Goal: Information Seeking & Learning: Check status

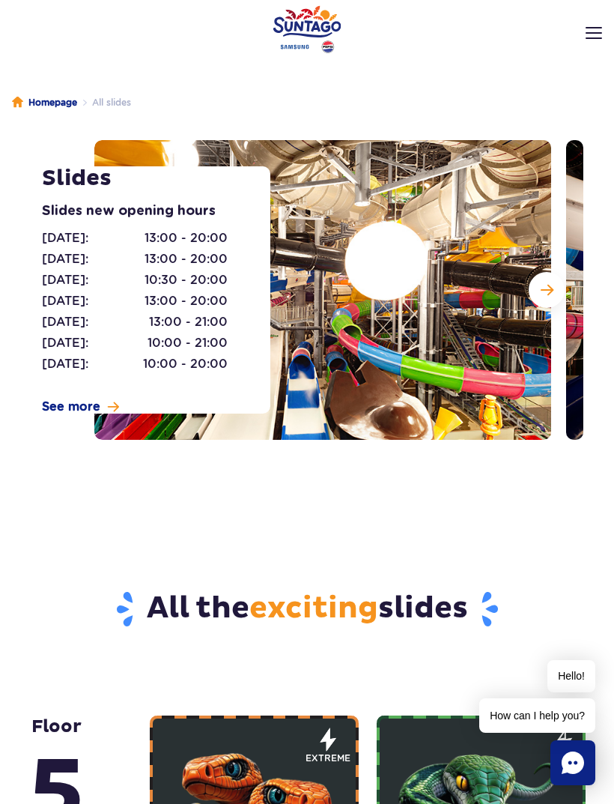
scroll to position [16, 0]
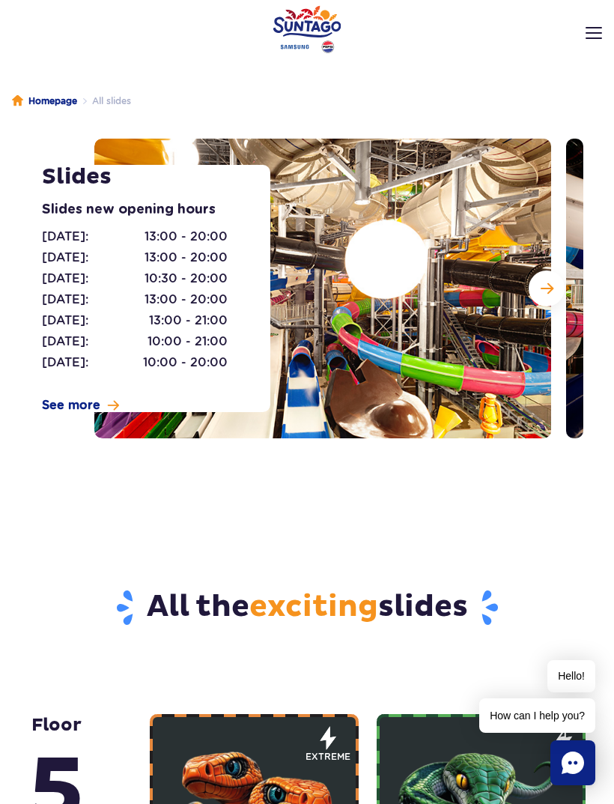
click at [549, 283] on span "Next slide" at bounding box center [547, 288] width 13 height 13
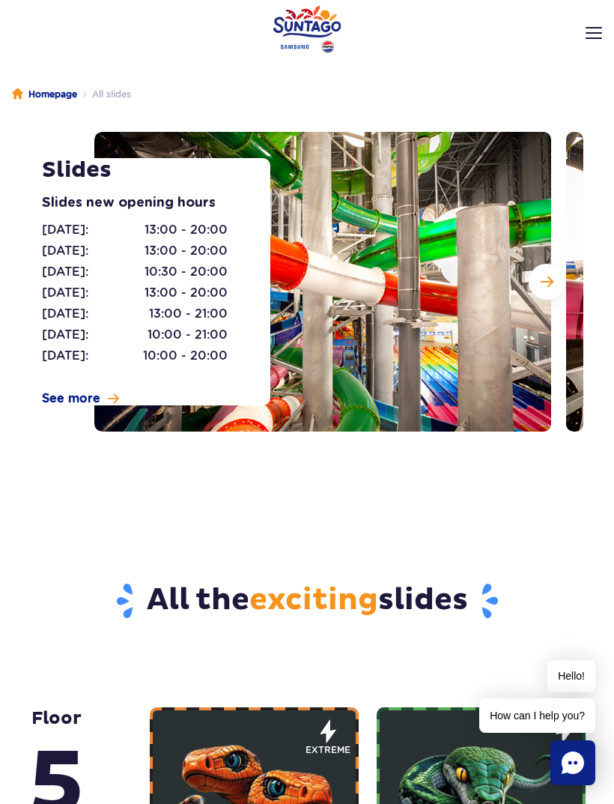
scroll to position [23, 0]
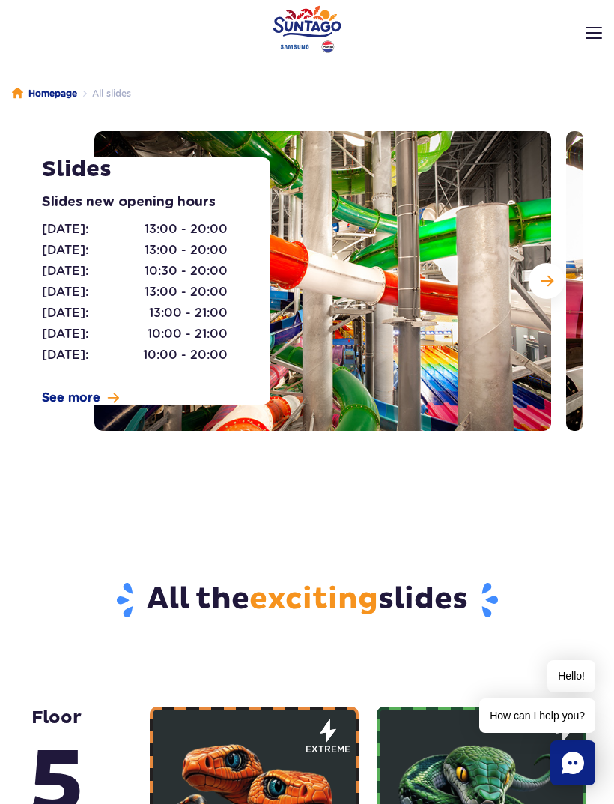
click at [562, 281] on button "Next slide" at bounding box center [547, 281] width 36 height 36
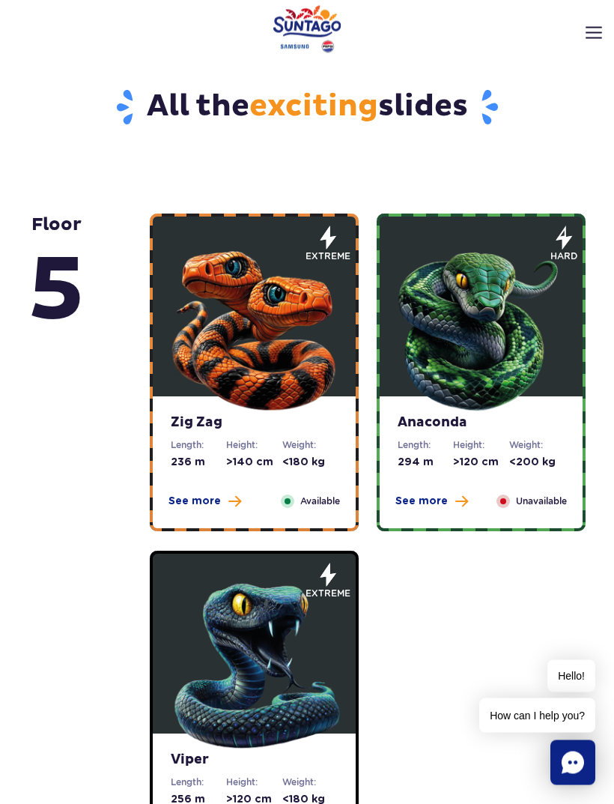
scroll to position [514, 0]
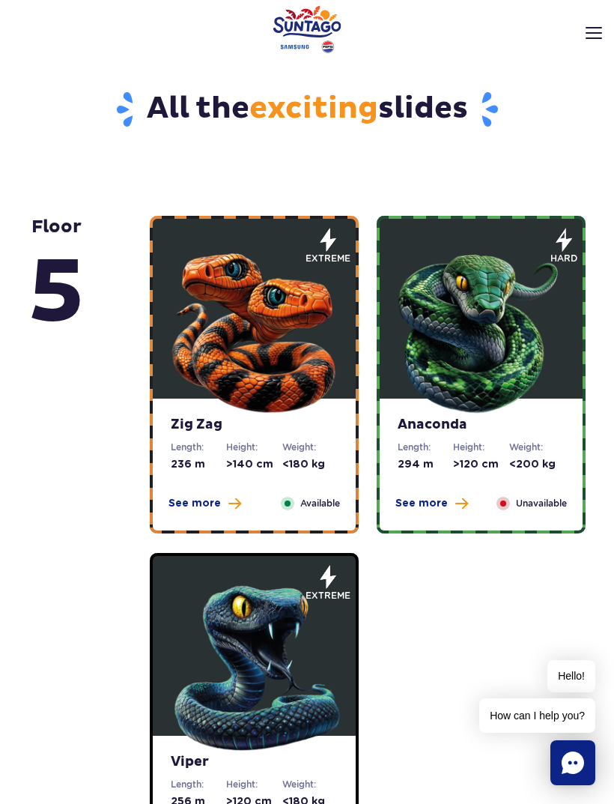
click at [196, 505] on span "See more" at bounding box center [195, 503] width 52 height 15
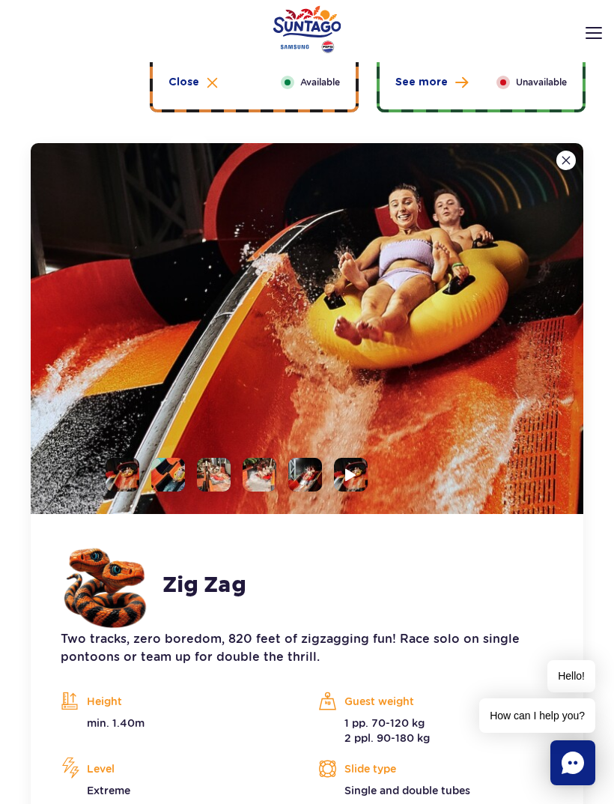
scroll to position [932, 0]
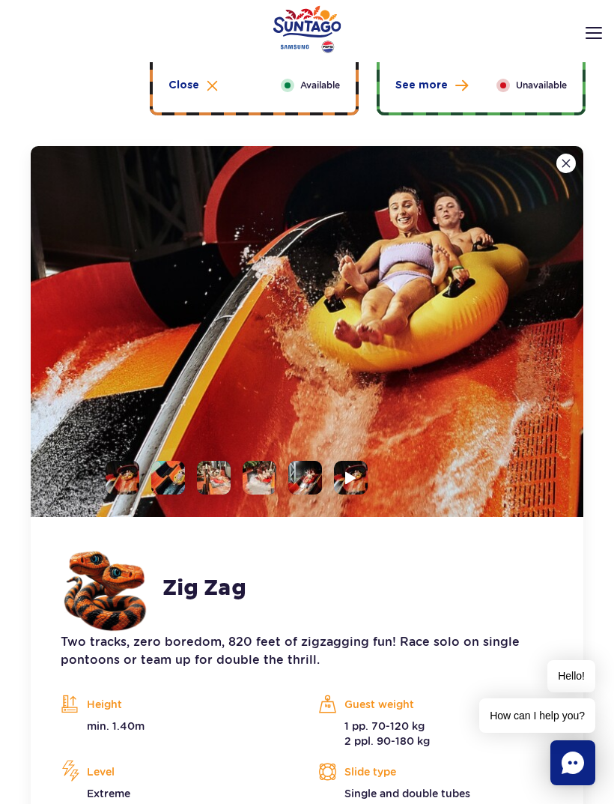
click at [172, 469] on li at bounding box center [168, 478] width 34 height 34
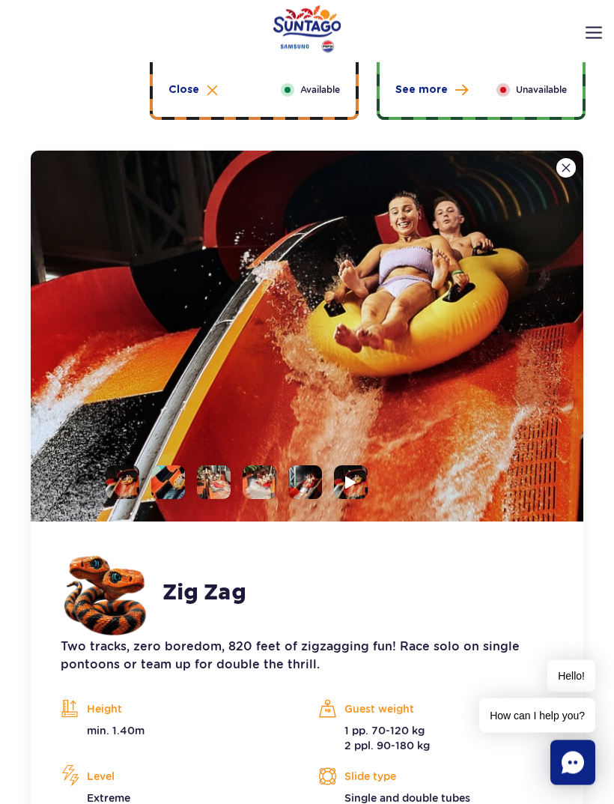
scroll to position [928, 0]
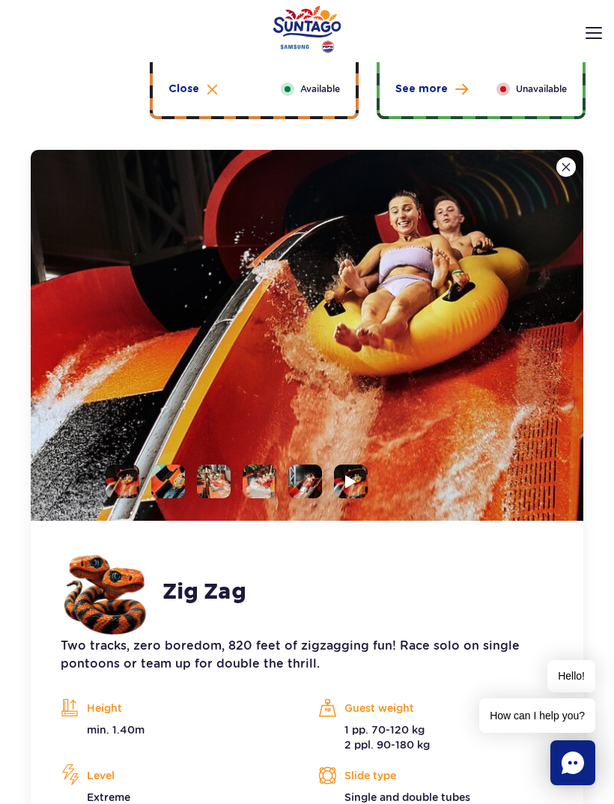
click at [338, 488] on li at bounding box center [351, 482] width 34 height 34
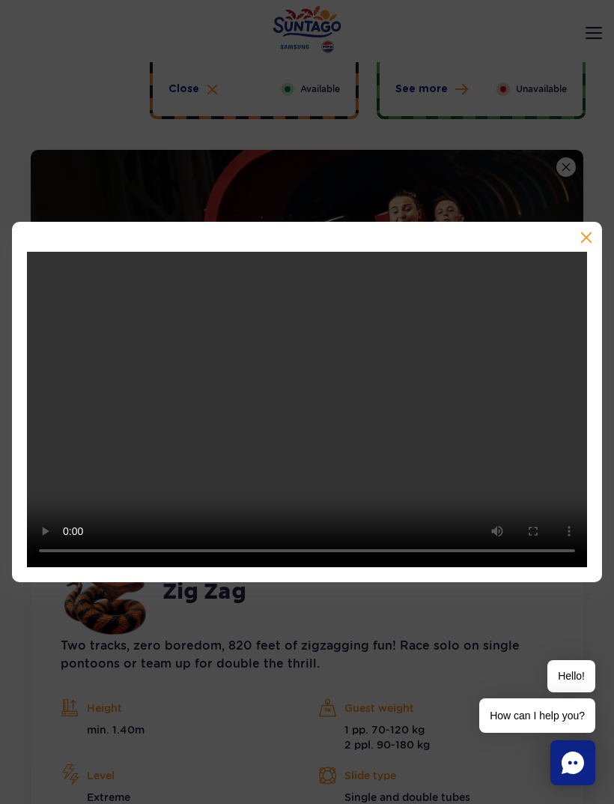
click at [123, 351] on video at bounding box center [307, 409] width 561 height 315
click at [590, 247] on button "button" at bounding box center [585, 239] width 15 height 15
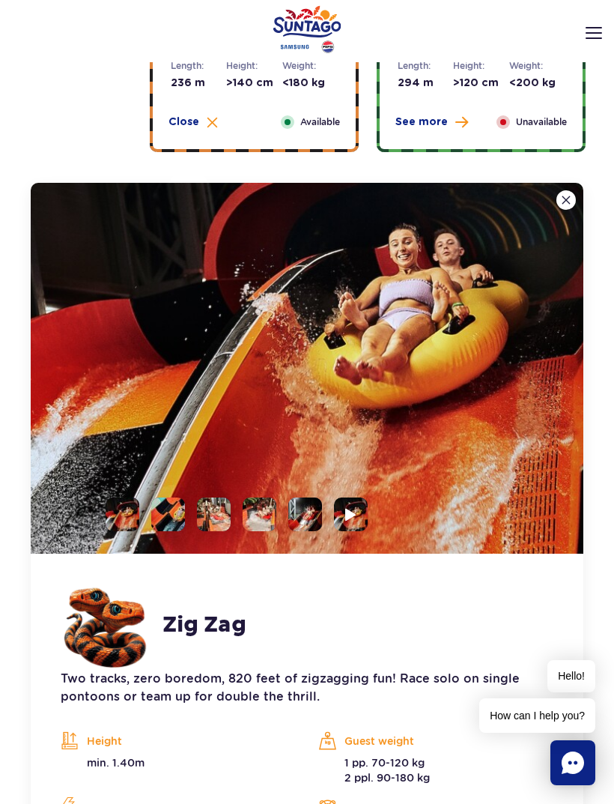
scroll to position [903, 0]
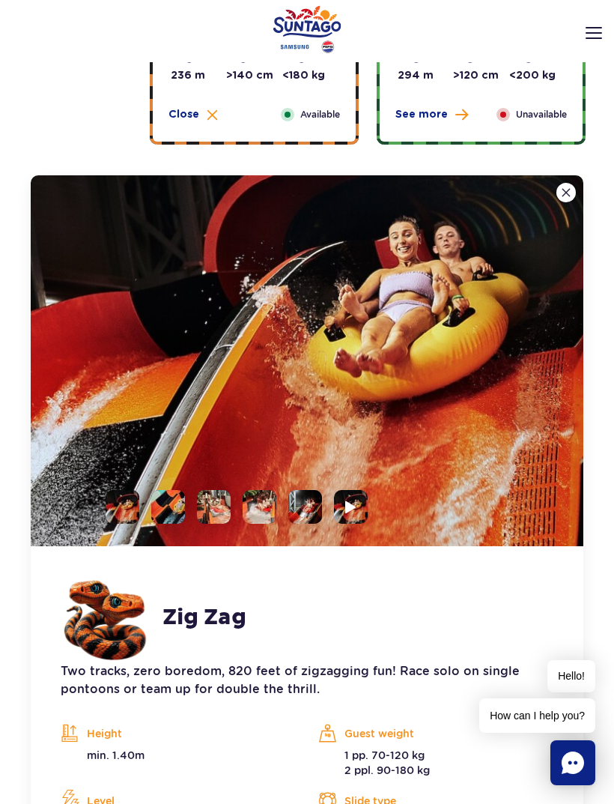
click at [579, 190] on img at bounding box center [307, 360] width 553 height 371
click at [576, 191] on img at bounding box center [307, 360] width 553 height 371
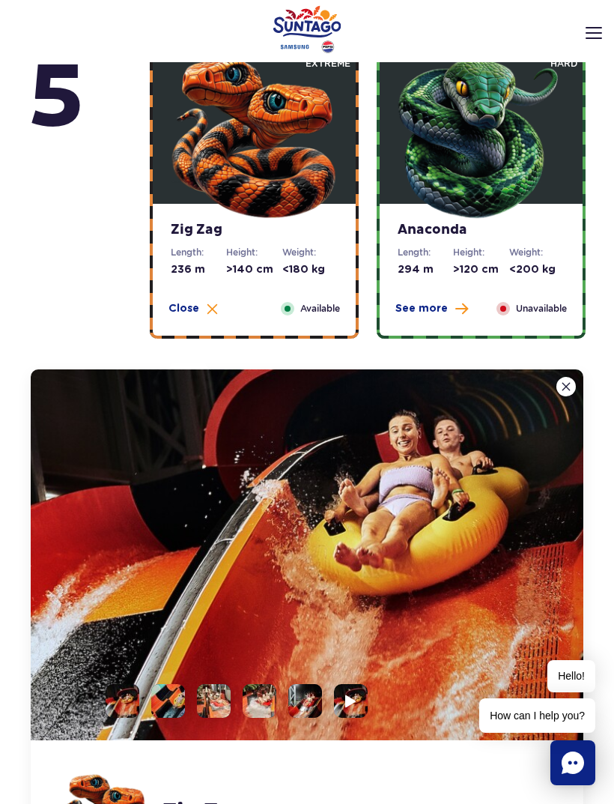
scroll to position [644, 0]
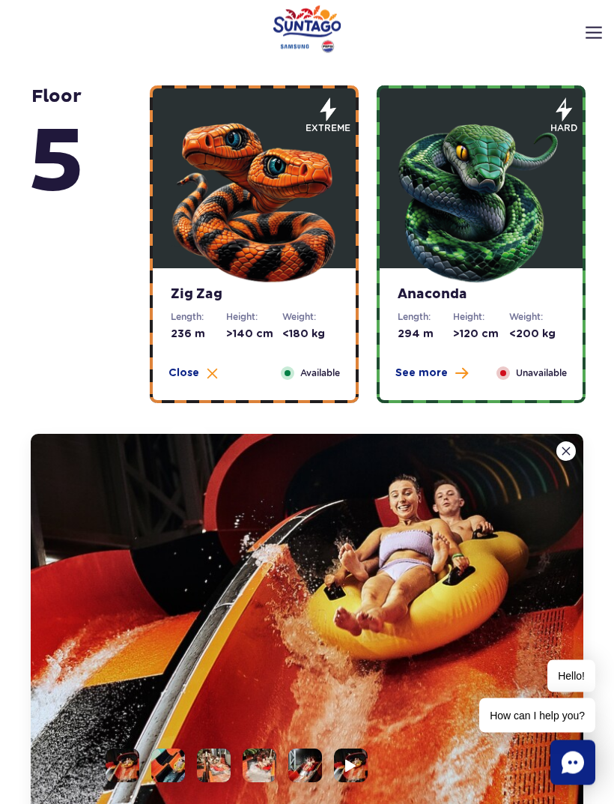
click at [565, 456] on img at bounding box center [566, 451] width 9 height 9
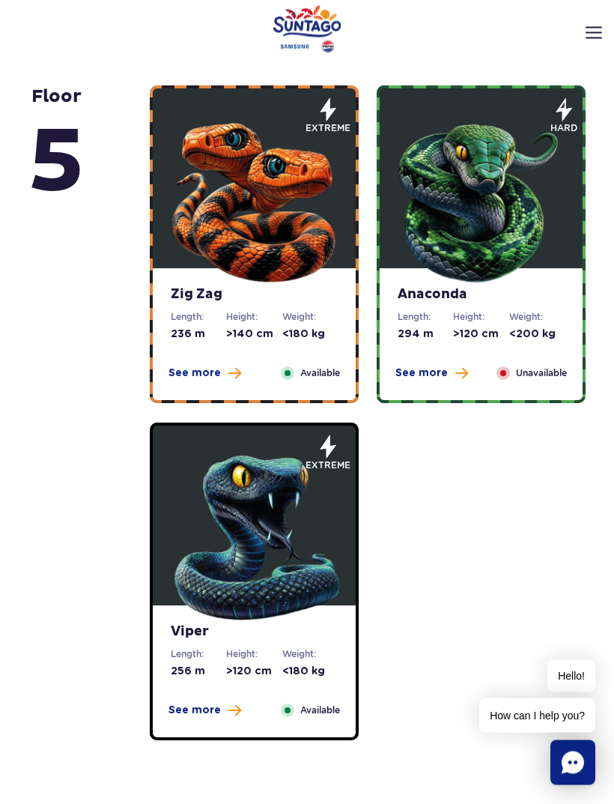
scroll to position [644, 0]
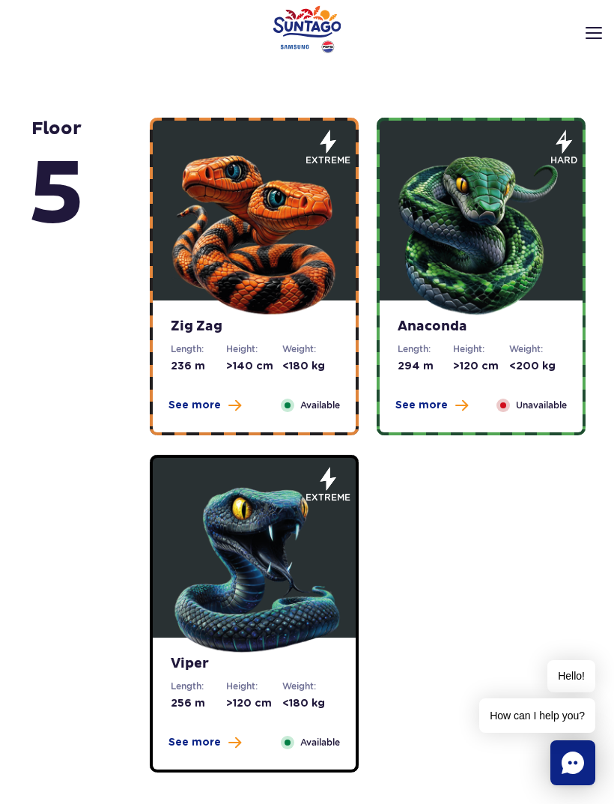
click at [440, 310] on img at bounding box center [482, 229] width 180 height 180
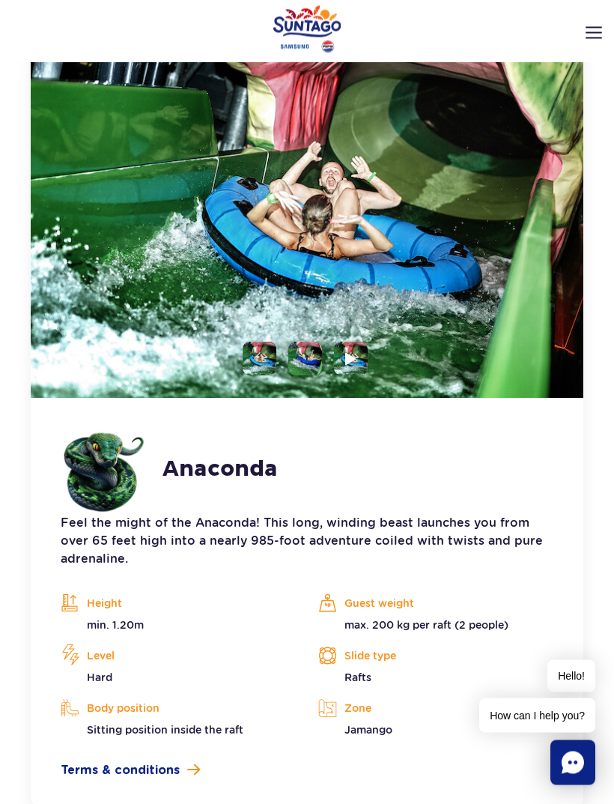
scroll to position [1063, 0]
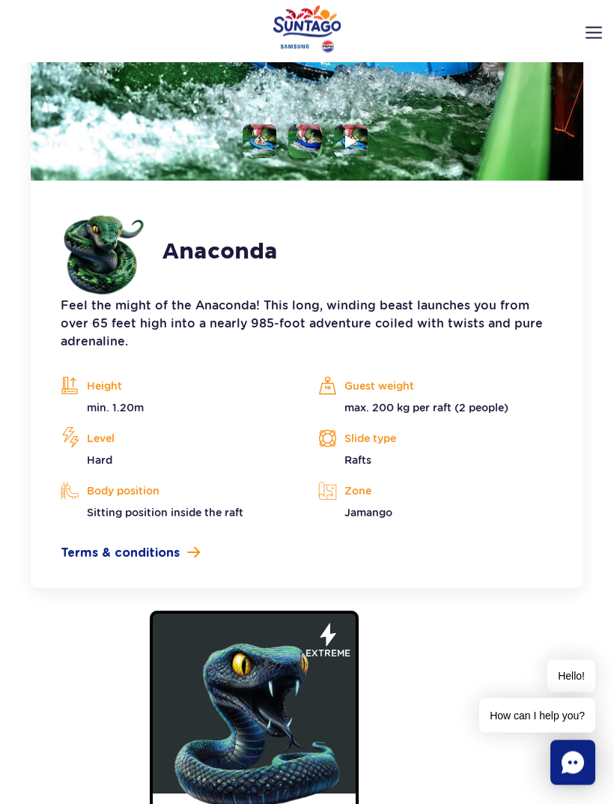
click at [169, 617] on figure at bounding box center [254, 704] width 203 height 180
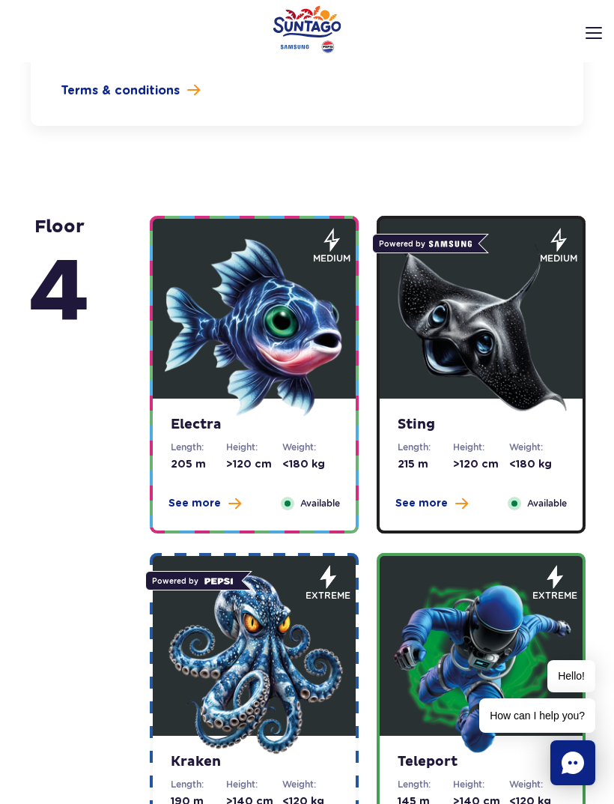
scroll to position [2065, 0]
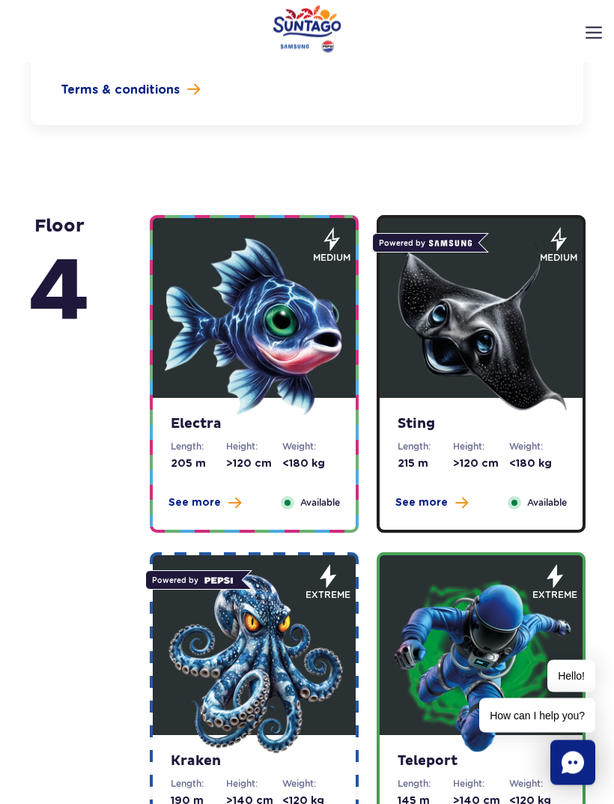
click at [190, 393] on img at bounding box center [255, 328] width 180 height 180
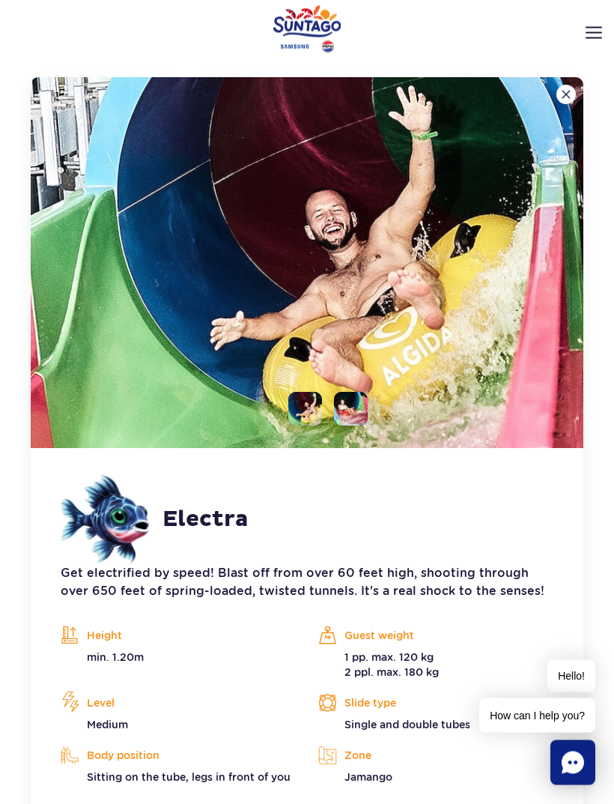
scroll to position [1707, 0]
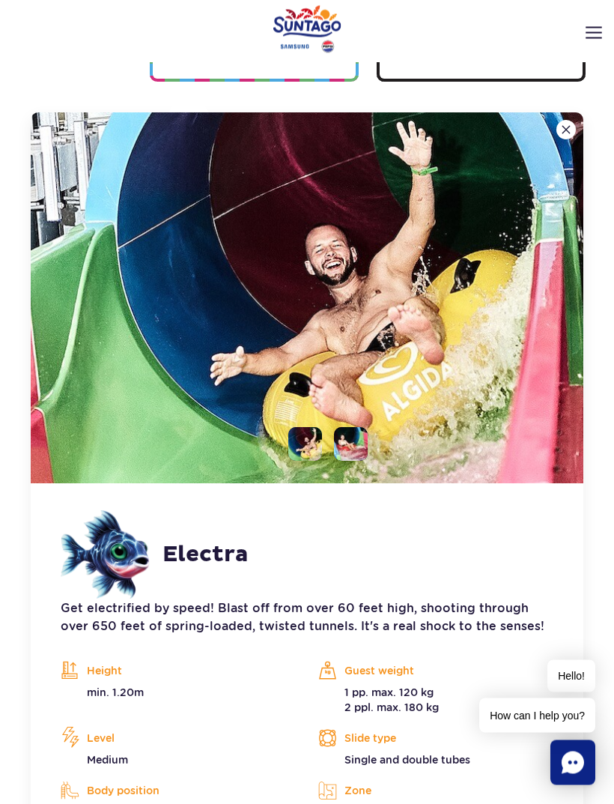
click at [567, 131] on img at bounding box center [566, 130] width 9 height 9
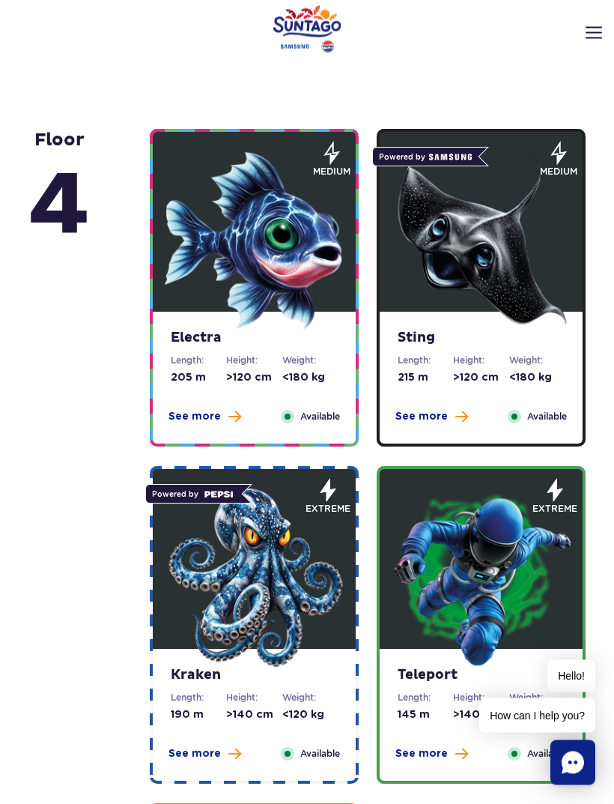
click at [438, 340] on strong "Sting" at bounding box center [481, 338] width 167 height 16
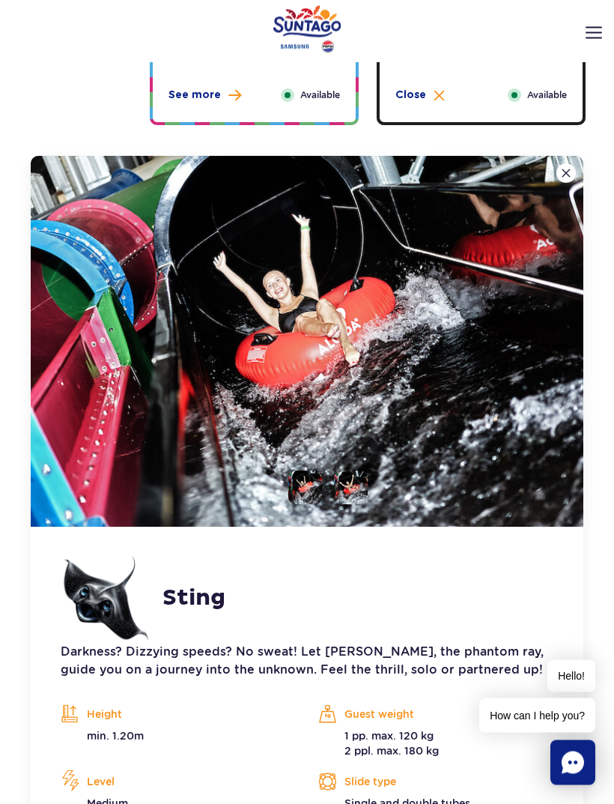
click at [562, 178] on img at bounding box center [566, 173] width 9 height 9
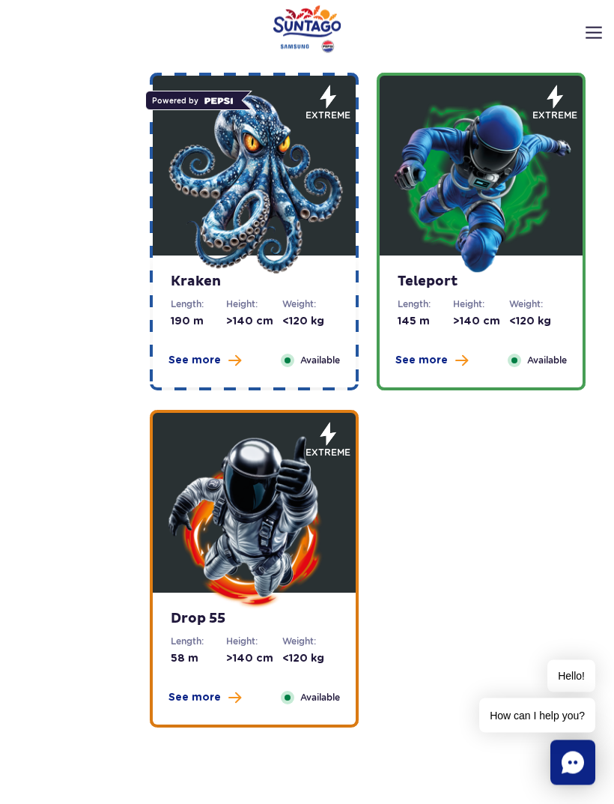
scroll to position [1736, 0]
click at [239, 301] on dt "Height:" at bounding box center [253, 304] width 55 height 13
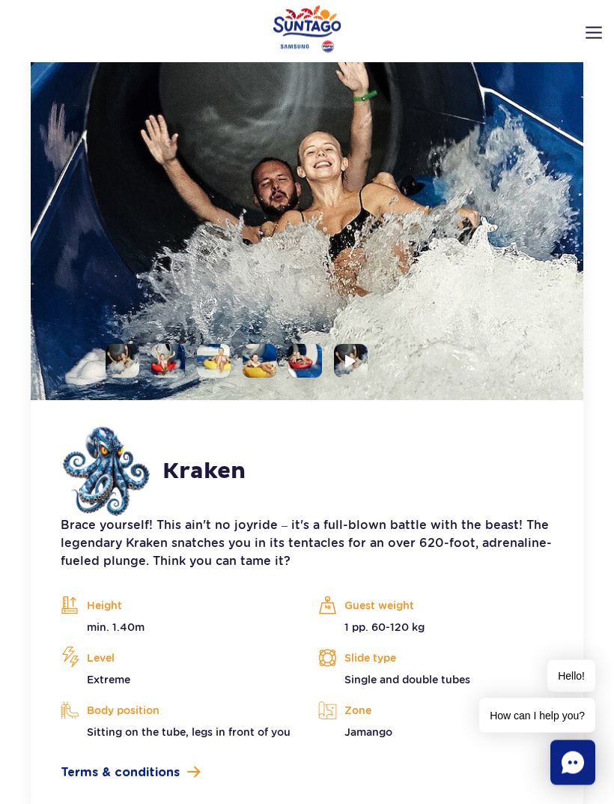
scroll to position [2128, 0]
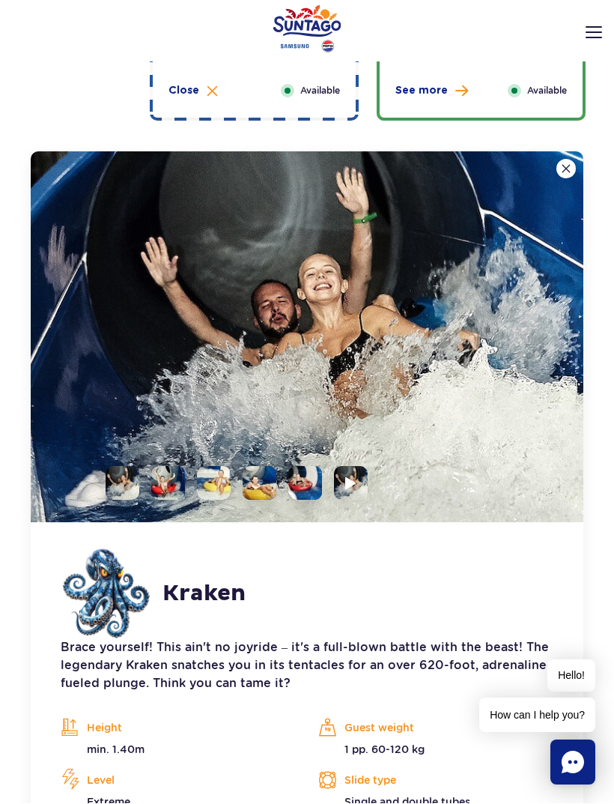
click at [558, 163] on button at bounding box center [566, 169] width 19 height 19
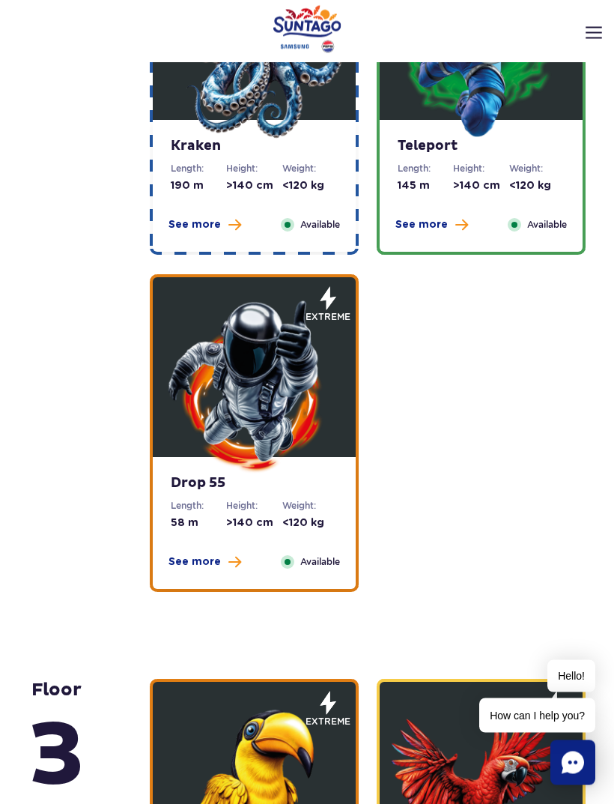
click at [197, 399] on img at bounding box center [255, 387] width 180 height 180
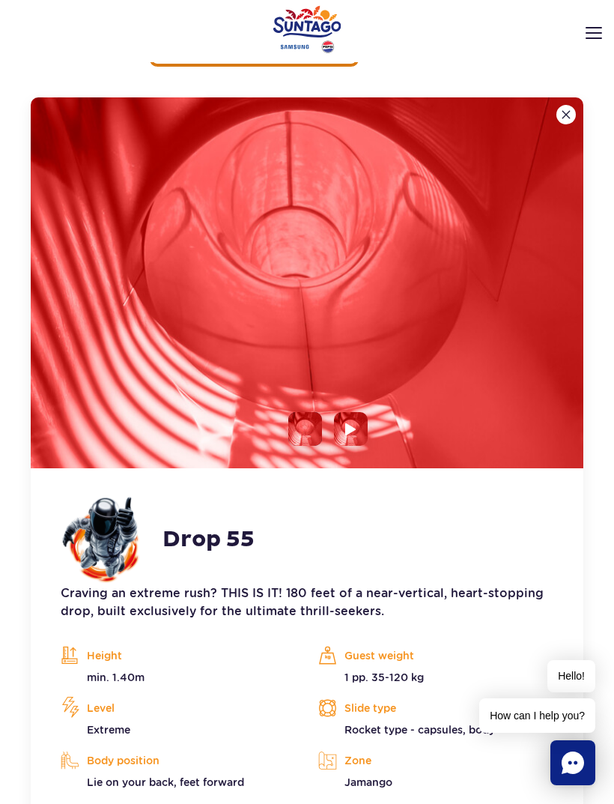
scroll to position [2405, 0]
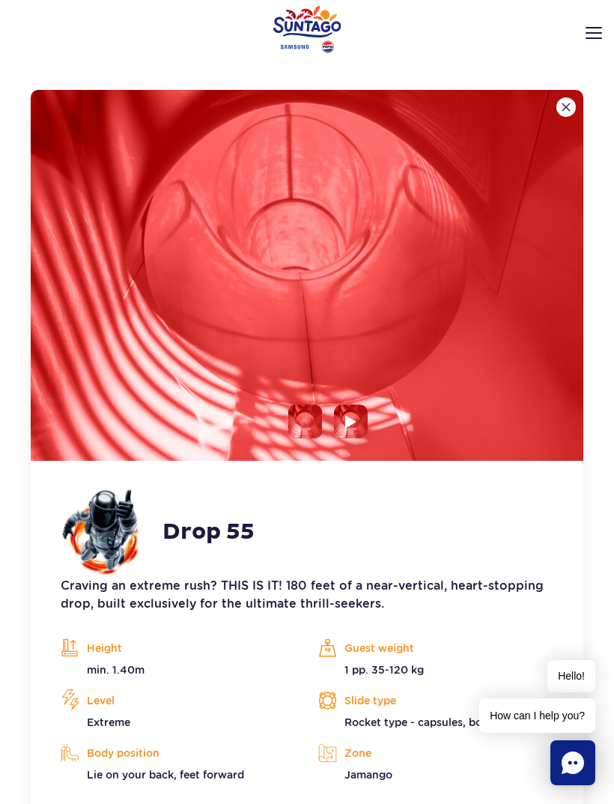
click at [348, 417] on img at bounding box center [350, 421] width 11 height 13
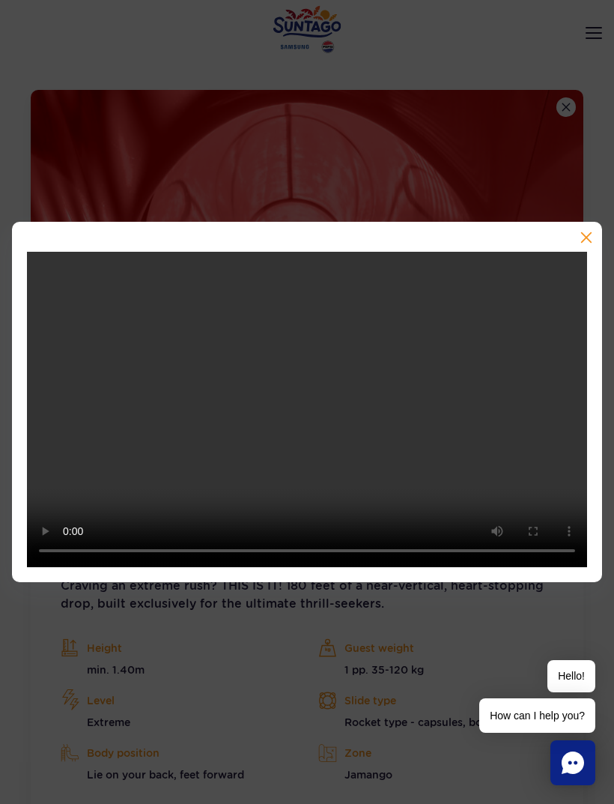
click at [583, 247] on button "button" at bounding box center [585, 239] width 15 height 15
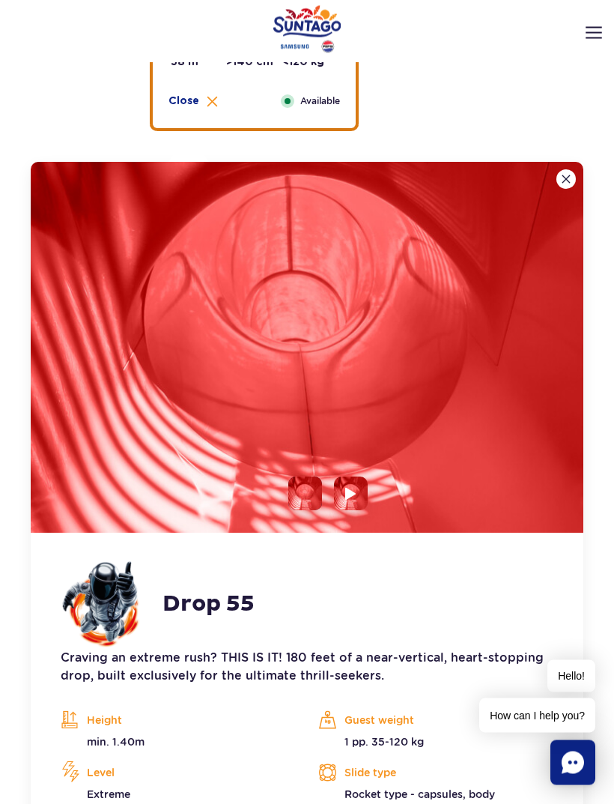
click at [569, 176] on img at bounding box center [566, 179] width 9 height 9
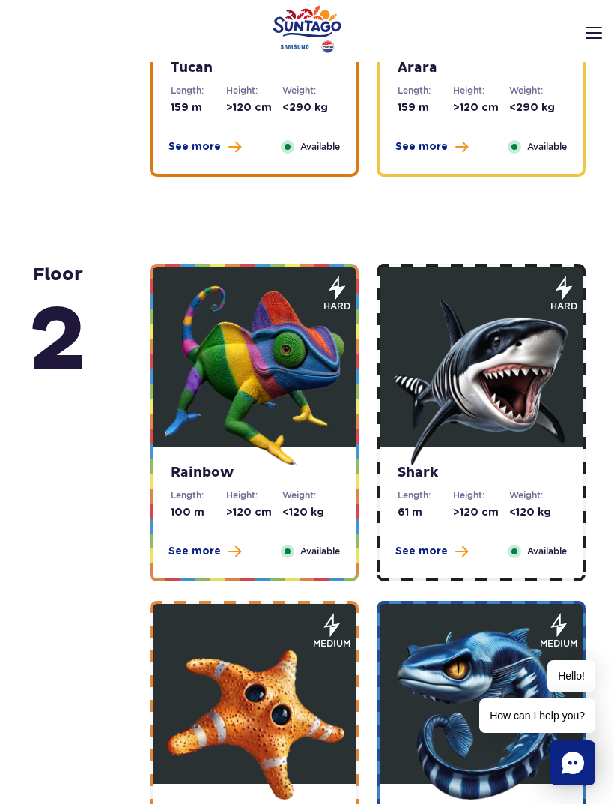
click at [195, 420] on img at bounding box center [255, 376] width 180 height 180
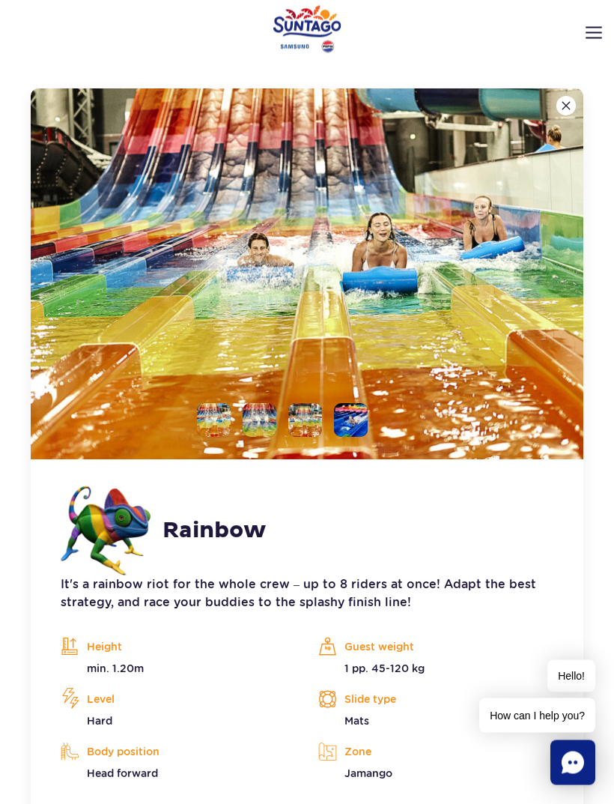
scroll to position [3216, 0]
click at [563, 115] on button at bounding box center [566, 105] width 19 height 19
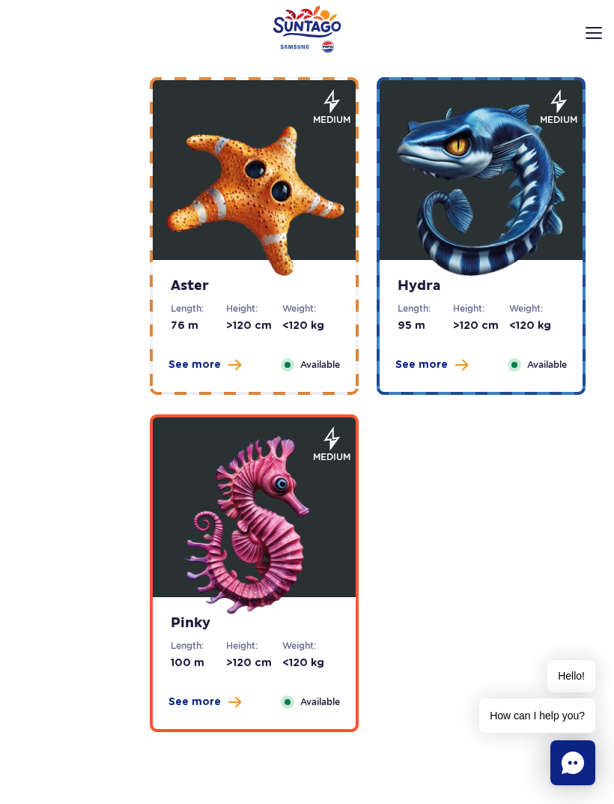
click at [426, 296] on div "Hydra Length: 95 m Height: >120 cm Weight: <120 kg See more Close Available" at bounding box center [481, 326] width 203 height 132
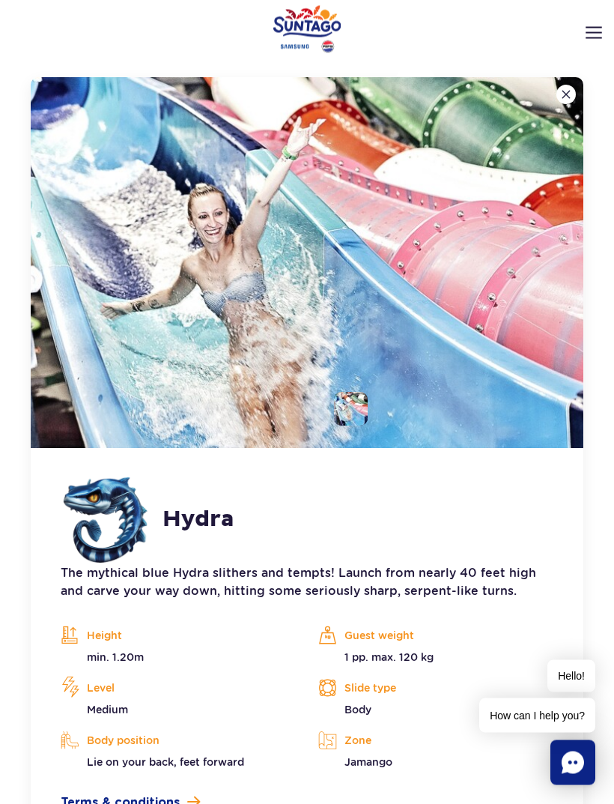
scroll to position [3562, 0]
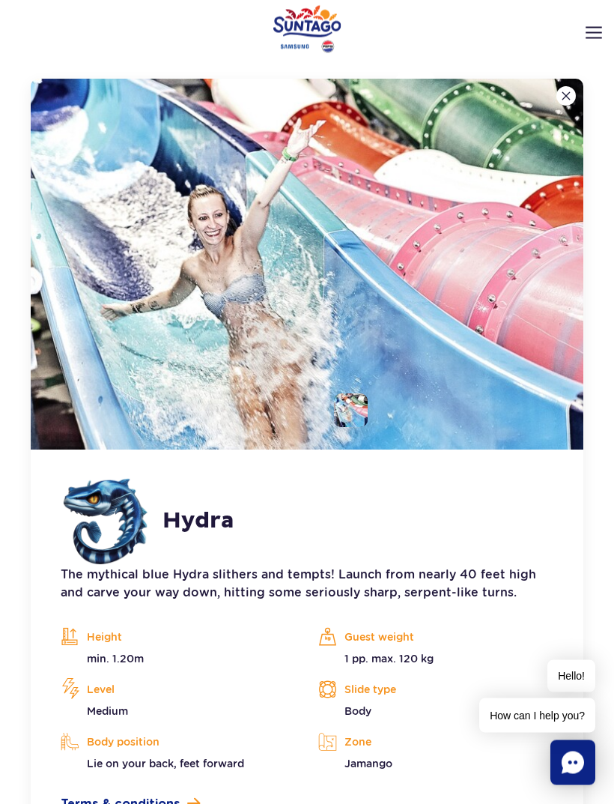
click at [556, 102] on img at bounding box center [307, 264] width 553 height 371
click at [561, 89] on button at bounding box center [566, 96] width 19 height 19
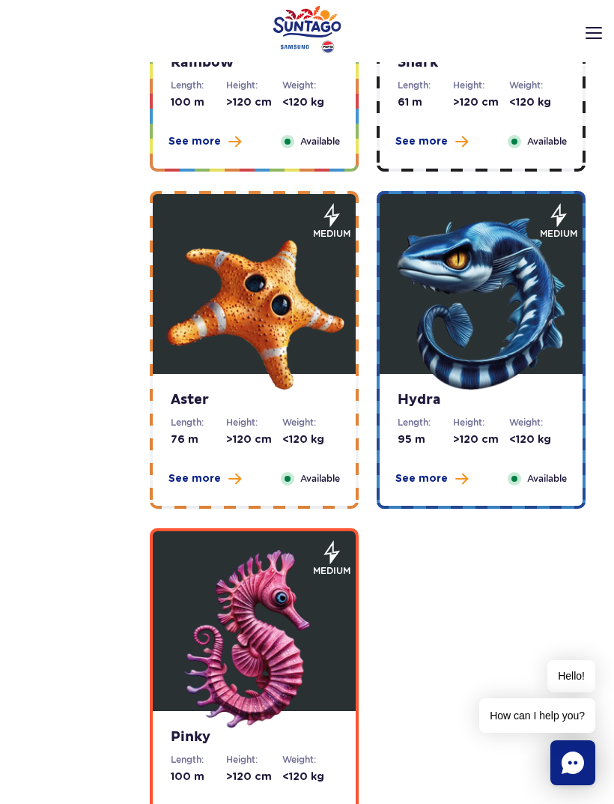
click at [201, 375] on img at bounding box center [255, 303] width 180 height 180
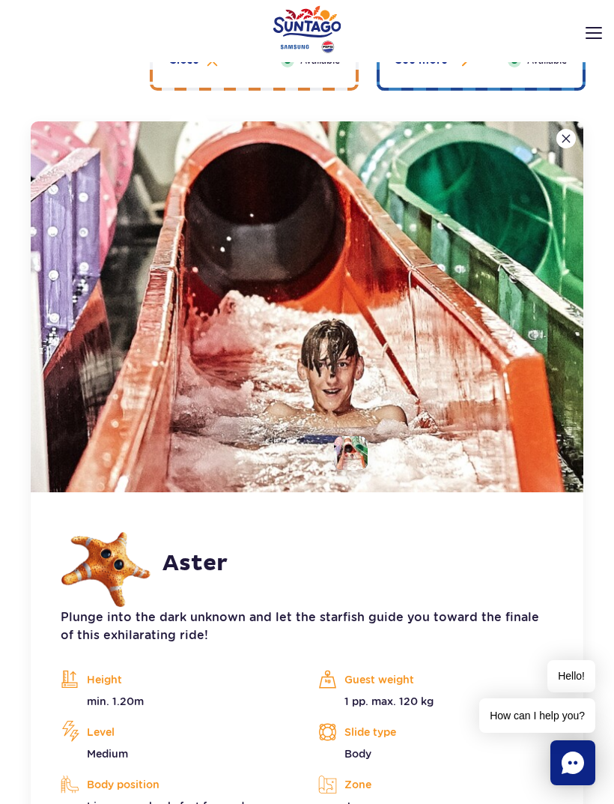
scroll to position [3551, 0]
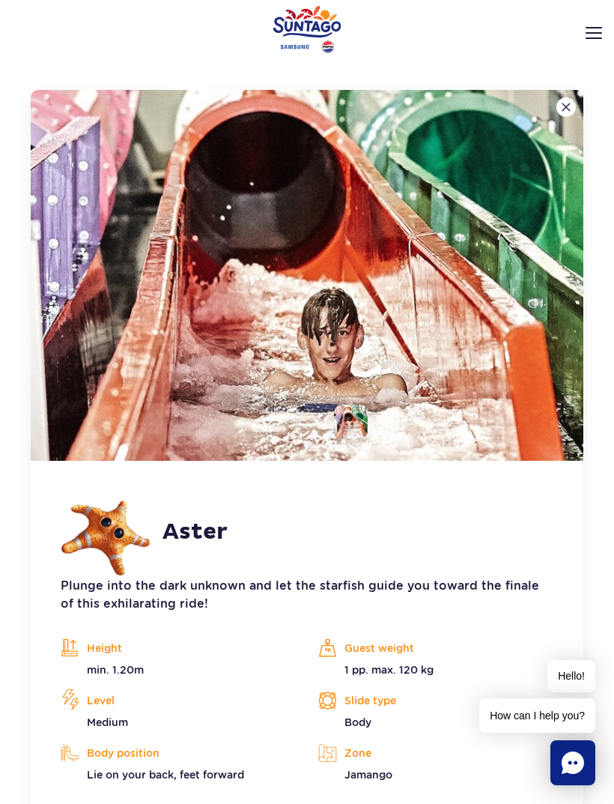
click at [563, 111] on img at bounding box center [566, 107] width 9 height 9
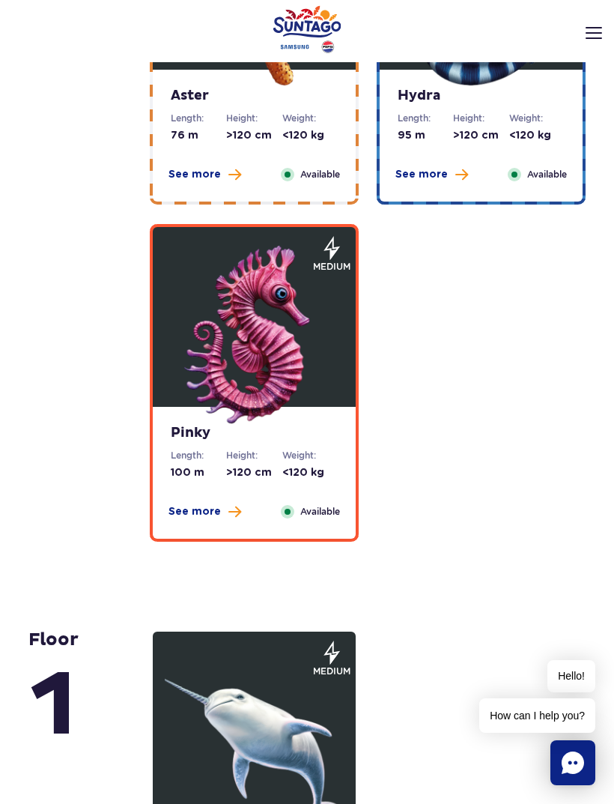
click at [195, 401] on img at bounding box center [255, 336] width 180 height 180
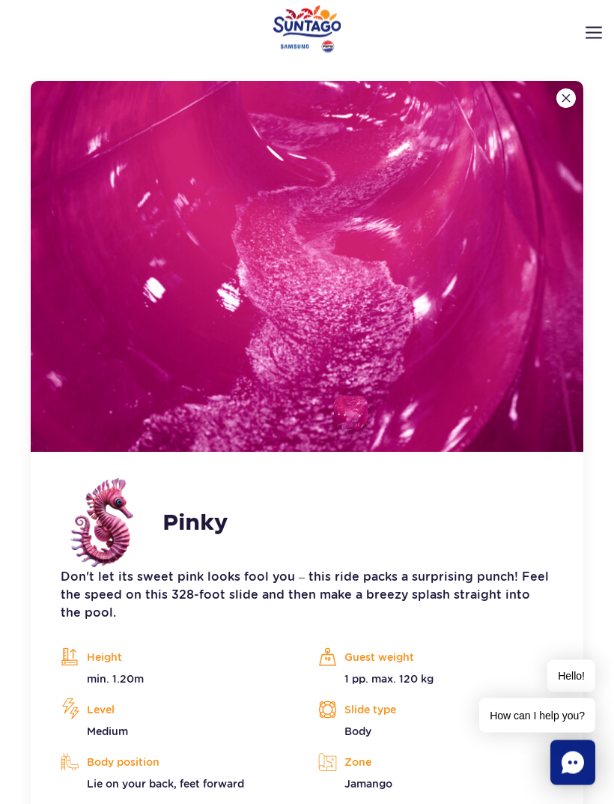
click at [567, 99] on img at bounding box center [566, 98] width 9 height 9
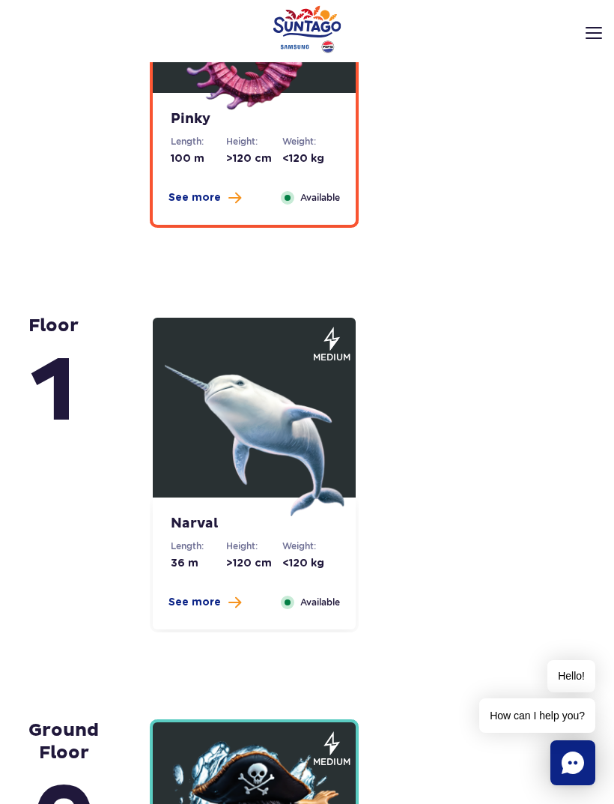
click at [190, 446] on img at bounding box center [255, 426] width 180 height 180
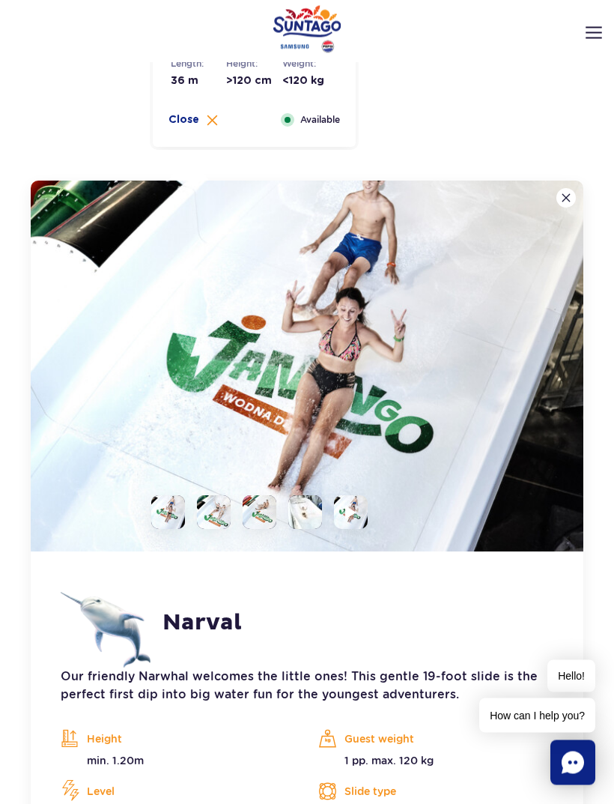
scroll to position [4293, 0]
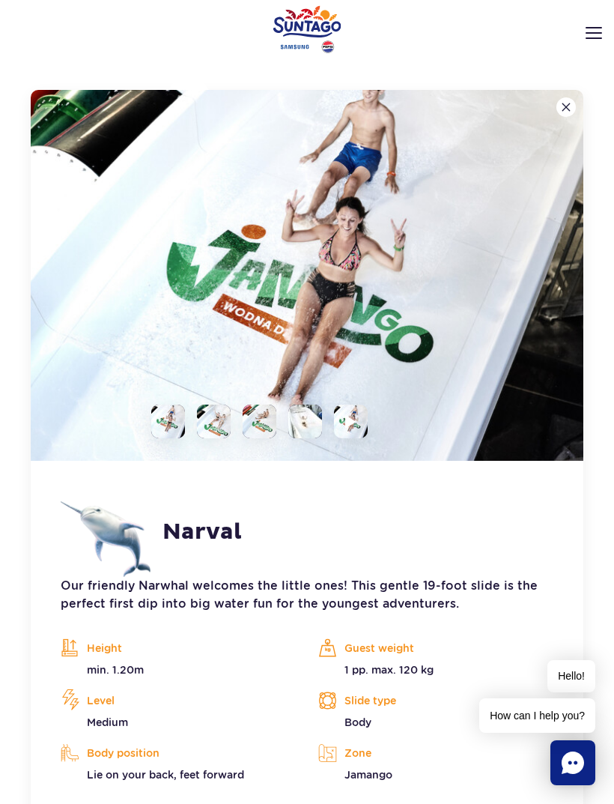
click at [561, 115] on button at bounding box center [566, 106] width 19 height 19
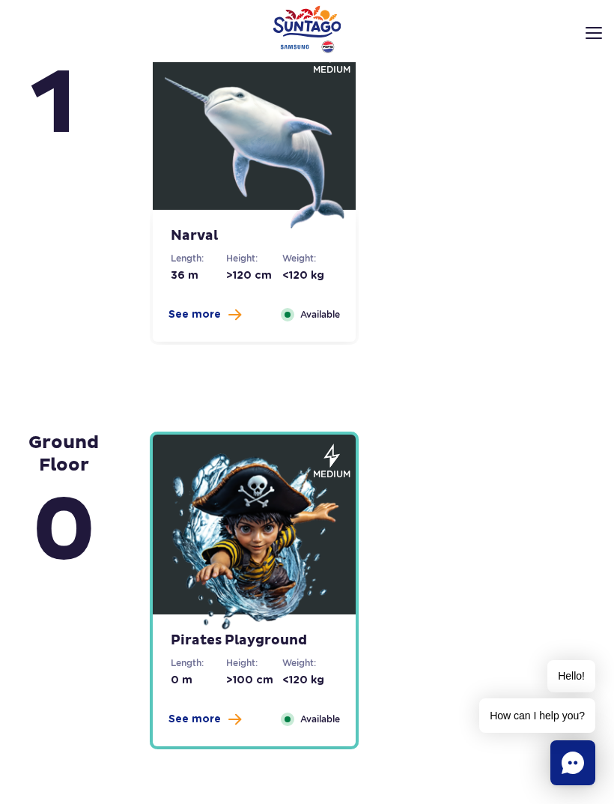
click at [201, 514] on img at bounding box center [255, 543] width 180 height 180
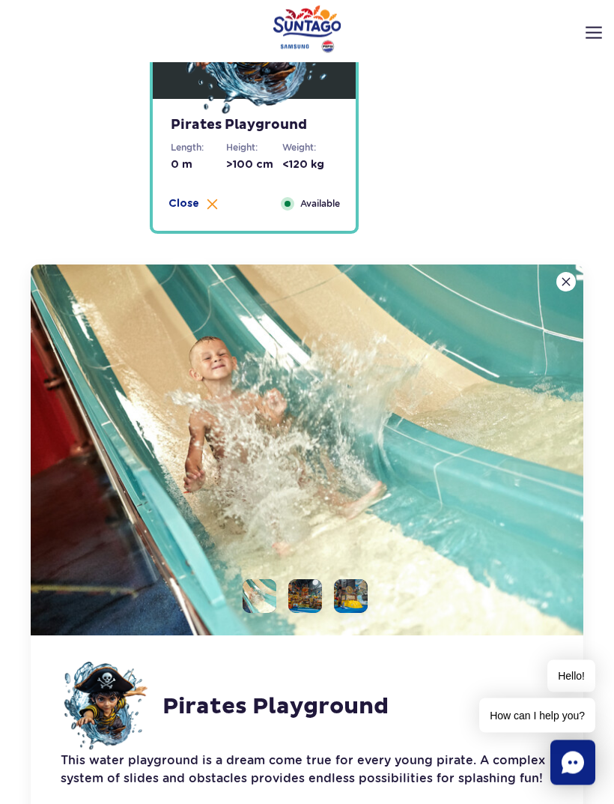
scroll to position [4698, 0]
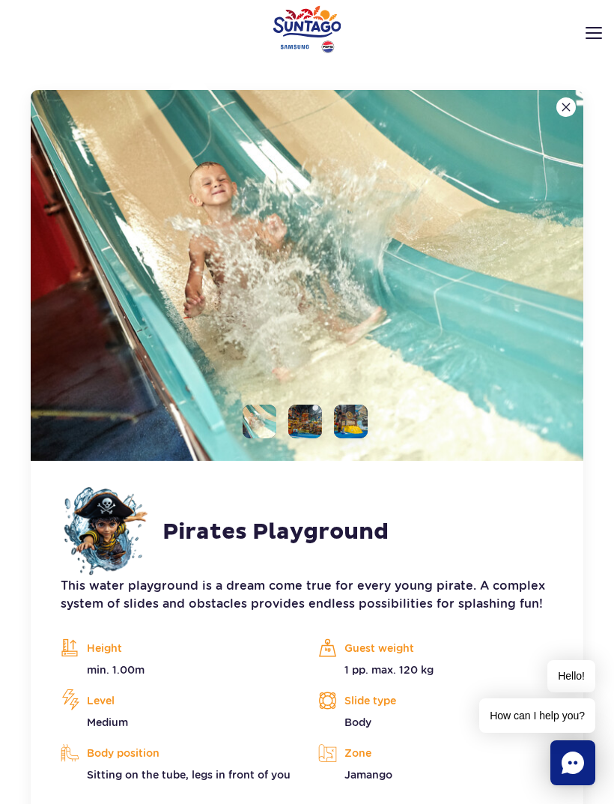
click at [568, 109] on img at bounding box center [566, 107] width 9 height 9
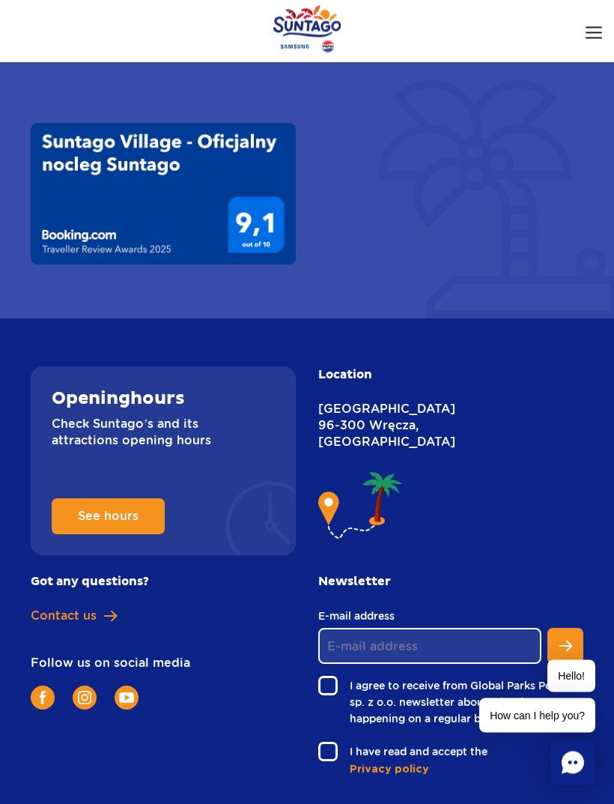
scroll to position [7355, 0]
click at [97, 510] on span "See hours" at bounding box center [108, 516] width 61 height 12
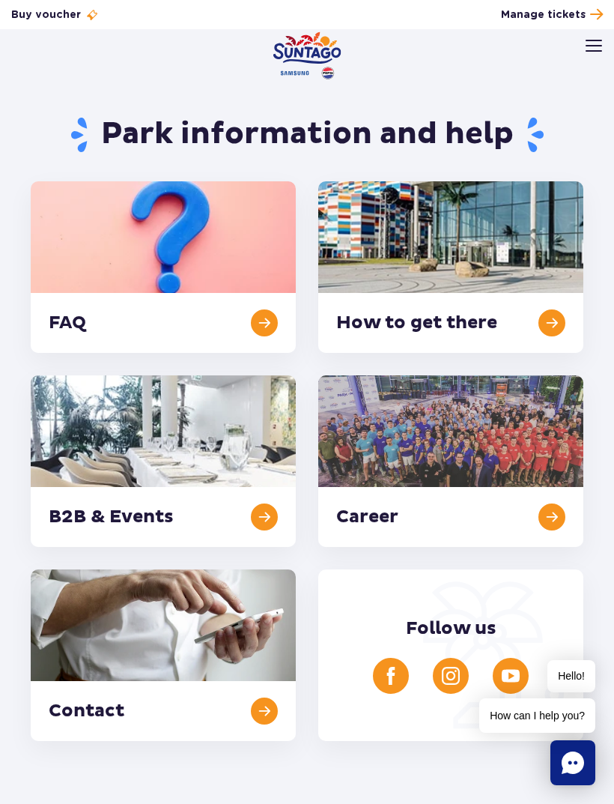
click at [582, 49] on header "Opening hours en PL EN UA My account Manage tickets Real-time traffic Things to…" at bounding box center [307, 63] width 614 height 66
click at [519, 10] on span "Manage tickets" at bounding box center [543, 14] width 85 height 15
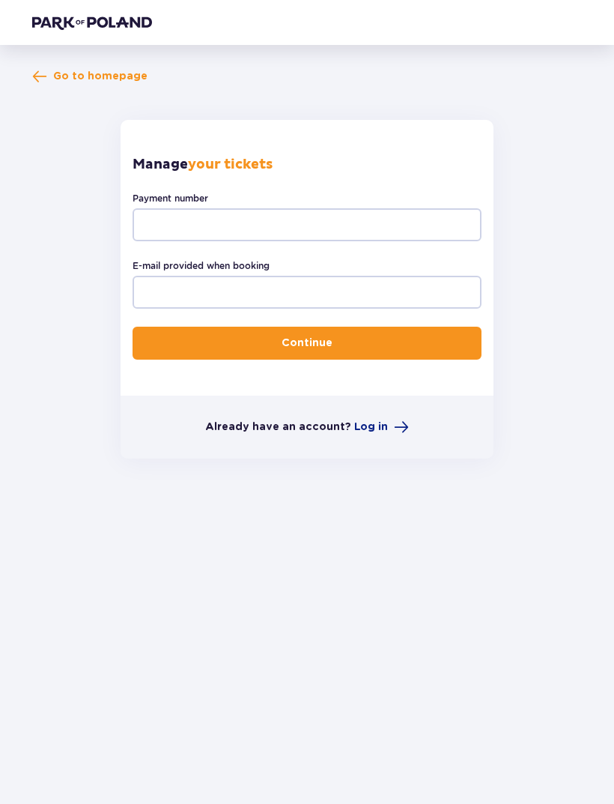
click at [60, 83] on span "Go to homepage" at bounding box center [100, 76] width 94 height 15
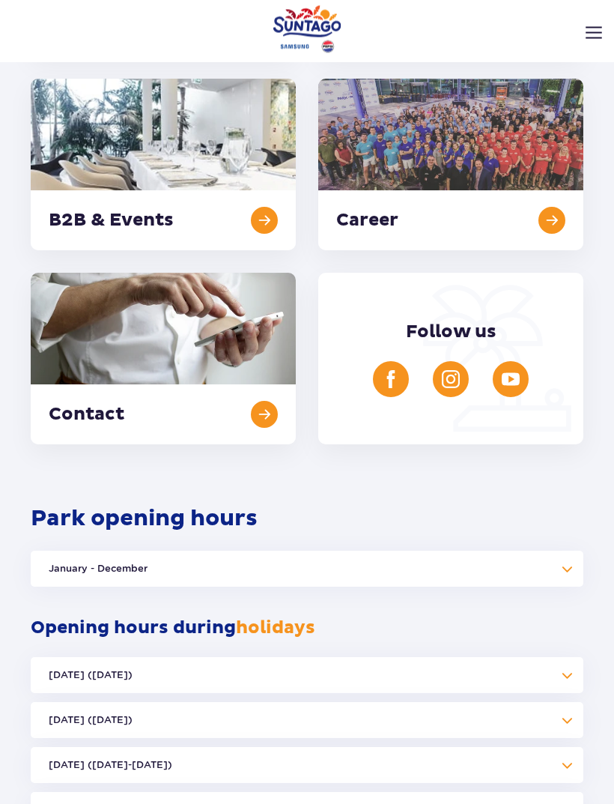
scroll to position [300, 0]
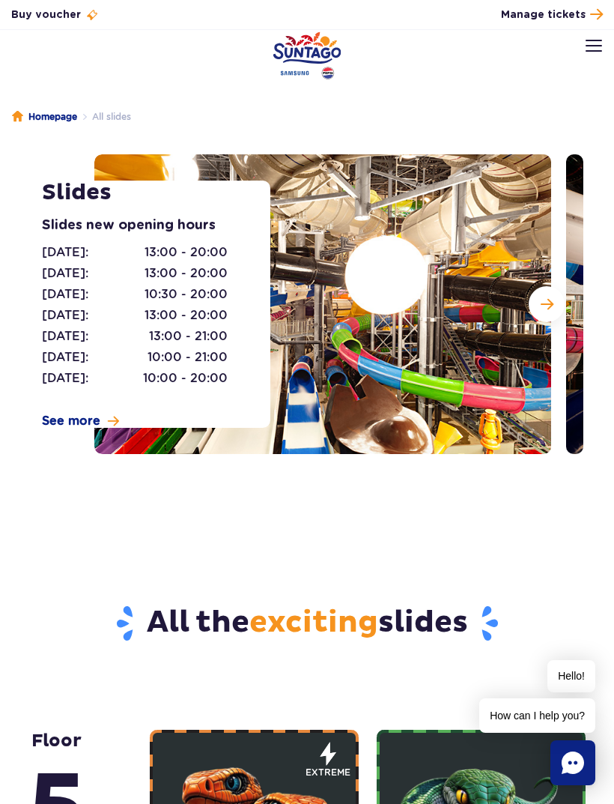
click at [307, 366] on img at bounding box center [322, 304] width 457 height 300
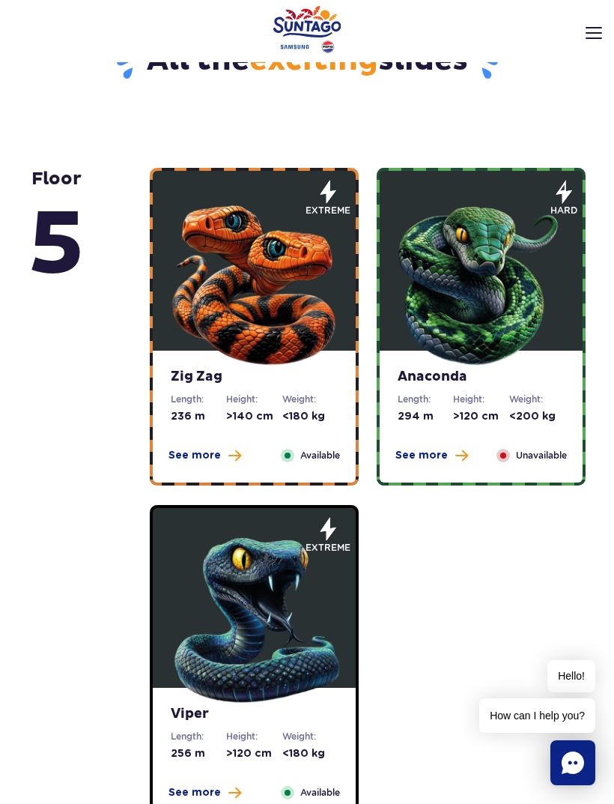
scroll to position [561, 0]
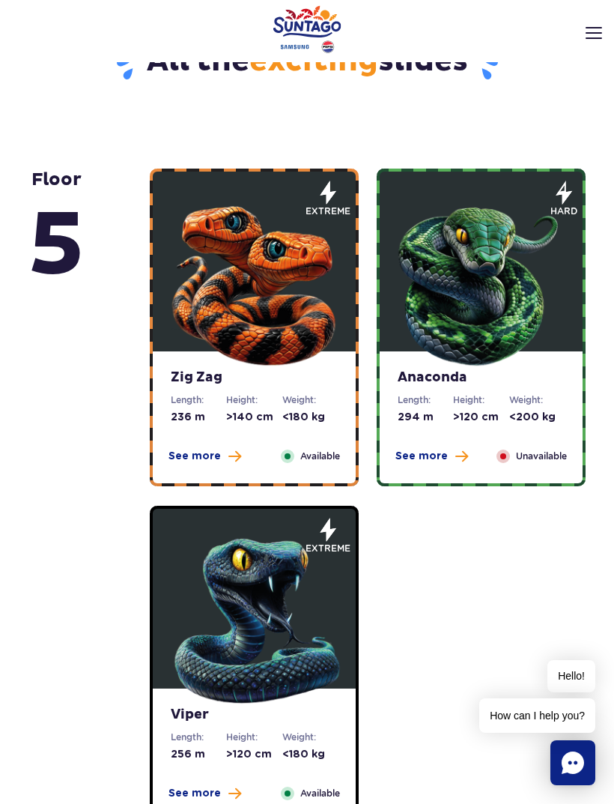
click at [188, 462] on span "See more" at bounding box center [195, 456] width 52 height 15
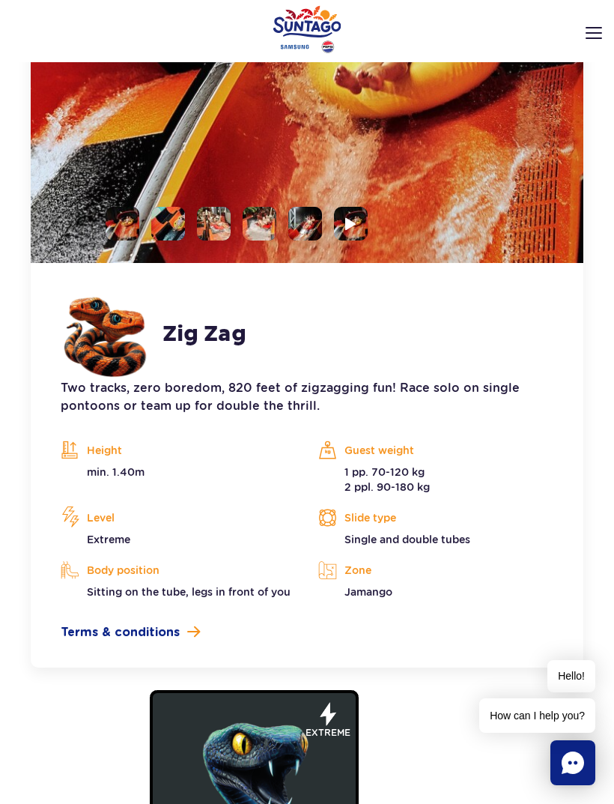
scroll to position [1204, 0]
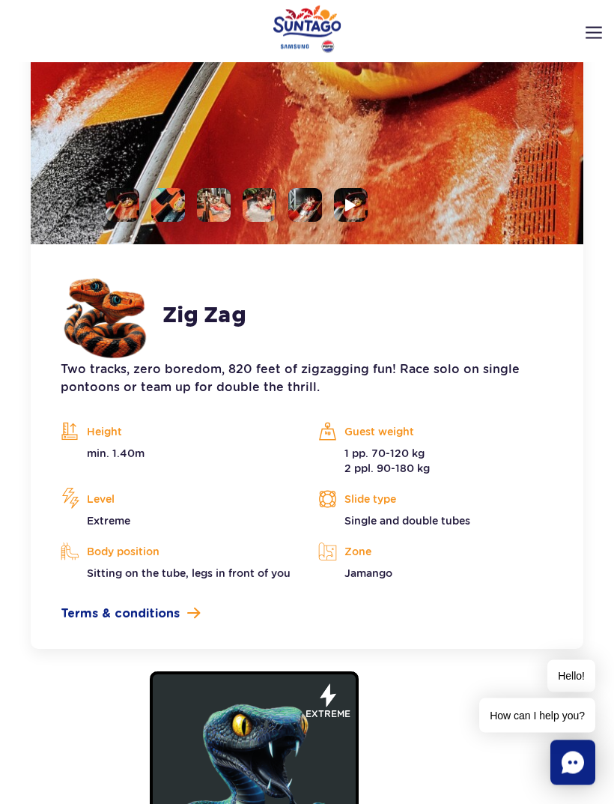
click at [128, 608] on span "Terms & conditions" at bounding box center [120, 615] width 119 height 18
